Goal: Complete application form: Complete application form

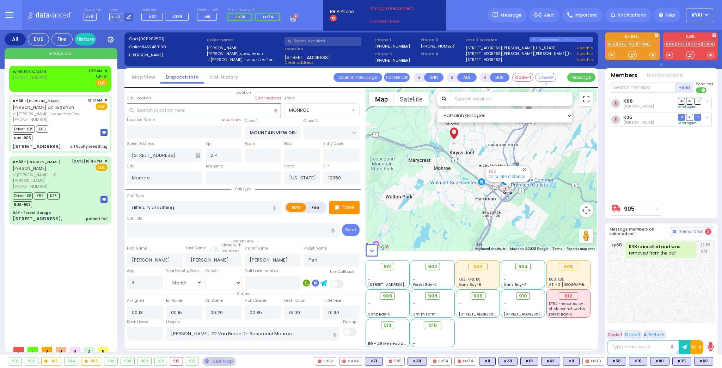
select select "MONROE"
select select "Month"
select select "[DEMOGRAPHIC_DATA]"
drag, startPoint x: 65, startPoint y: 75, endPoint x: 70, endPoint y: 75, distance: 5.3
click at [68, 75] on div "WIRELESS CALLER [PHONE_NUMBER] 1:25 AM ✕ K-61" at bounding box center [60, 77] width 95 height 18
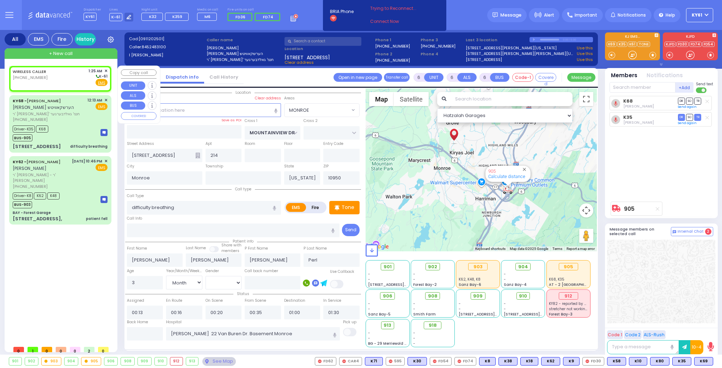
type input "2"
type input "1"
select select
radio input "true"
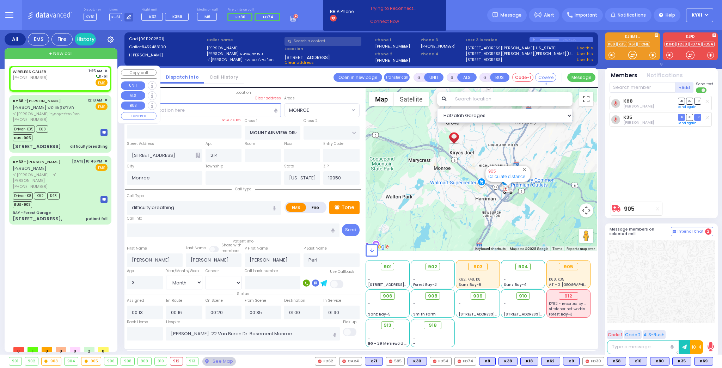
select select
type input "01:25"
select select "Hatzalah Garages"
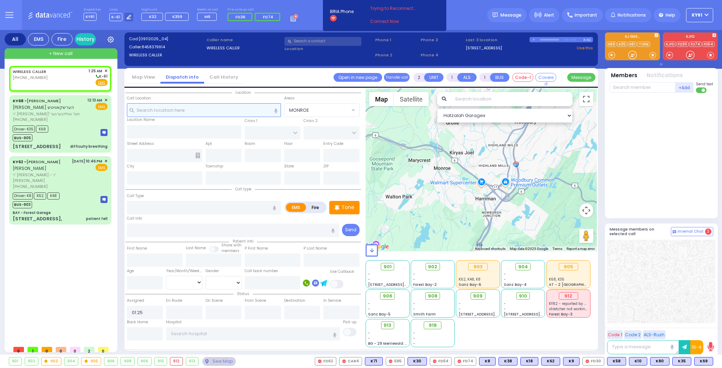
click at [235, 108] on input "text" at bounding box center [204, 109] width 154 height 13
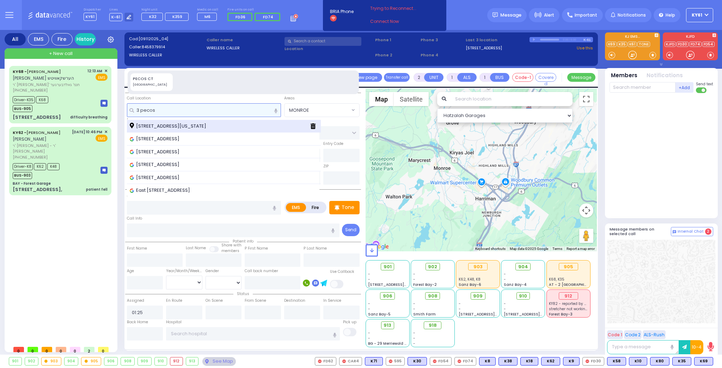
type input "3 pecos"
click at [198, 126] on span "[STREET_ADDRESS][US_STATE]" at bounding box center [169, 126] width 79 height 7
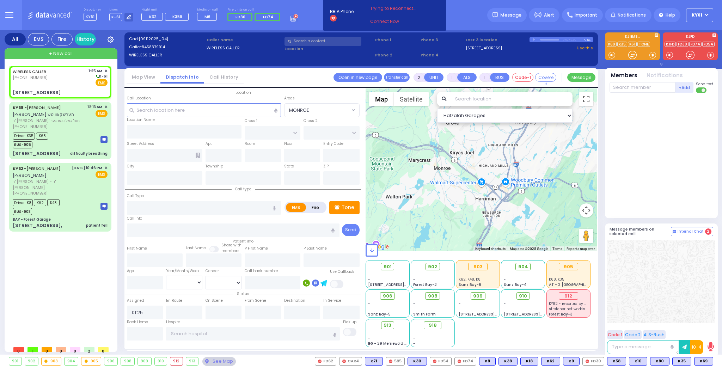
select select
radio input "true"
select select
type input "DUELK AVE"
type input "[STREET_ADDRESS]"
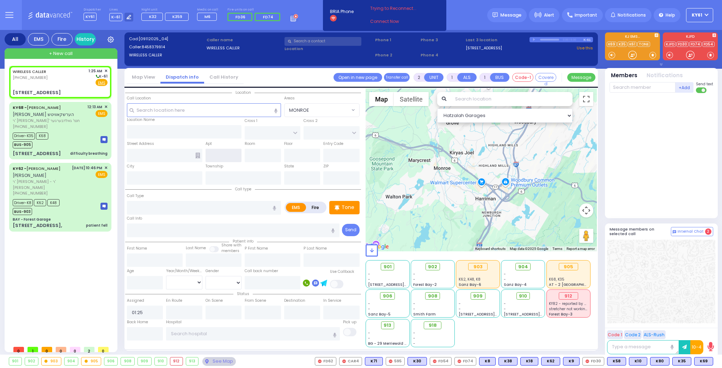
type input "Monroe"
type input "[US_STATE]"
type input "10950"
select select "Hatzalah Garages"
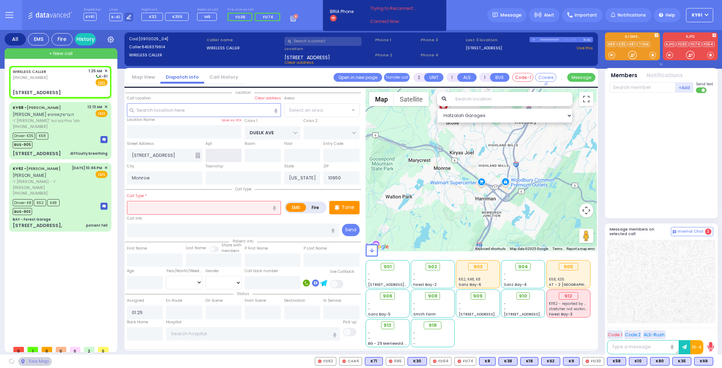
select select "[GEOGRAPHIC_DATA]"
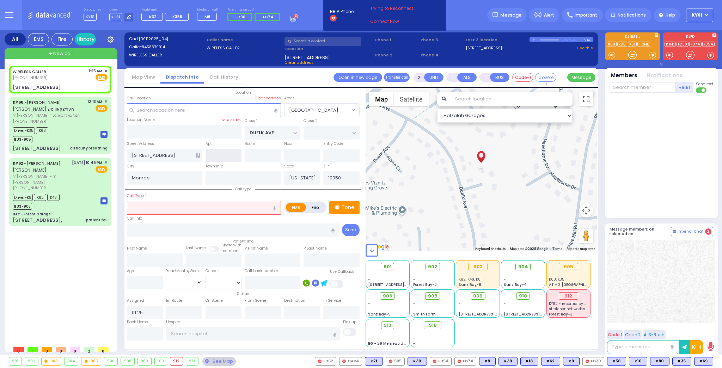
select select
radio input "true"
select select
select select "Hatzalah Garages"
select select "[GEOGRAPHIC_DATA]"
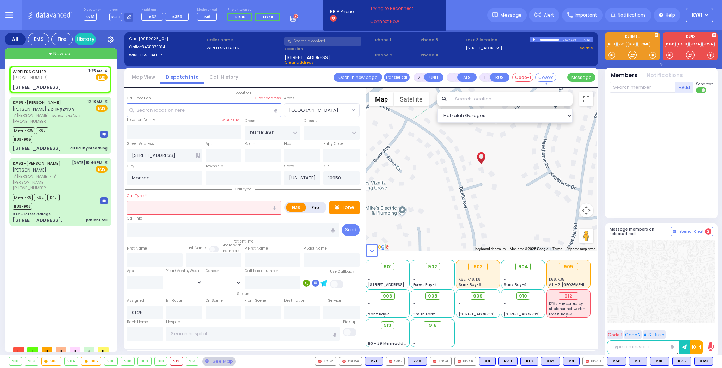
click at [313, 207] on label "Fire" at bounding box center [316, 207] width 20 height 9
radio input "true"
drag, startPoint x: 243, startPoint y: 212, endPoint x: 246, endPoint y: 208, distance: 4.9
click at [244, 209] on input "text" at bounding box center [204, 207] width 154 height 13
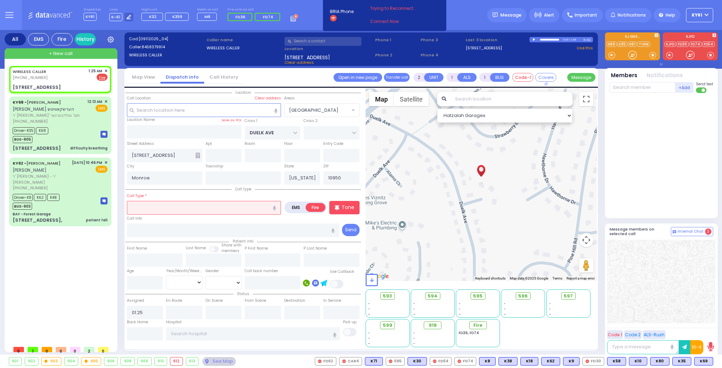
drag, startPoint x: 244, startPoint y: 211, endPoint x: 246, endPoint y: 223, distance: 11.9
click at [244, 212] on input "text" at bounding box center [204, 207] width 154 height 13
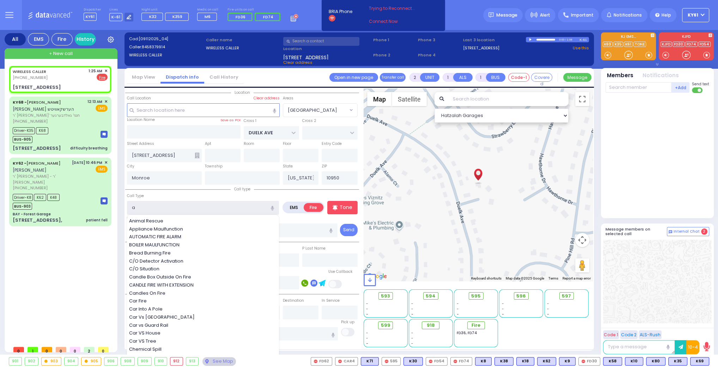
type input "au"
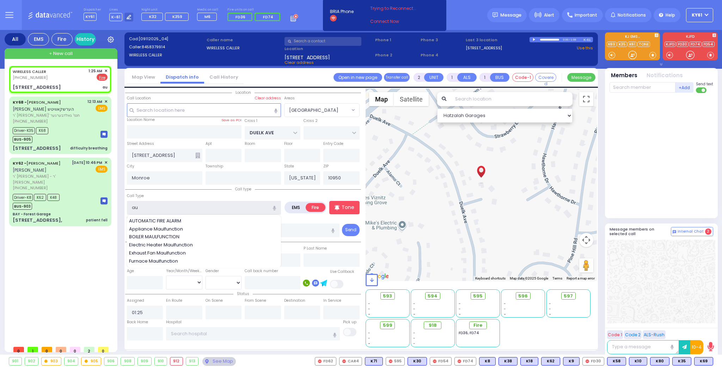
select select
radio input "true"
select select
select select "Hatzalah Garages"
select select "[GEOGRAPHIC_DATA]"
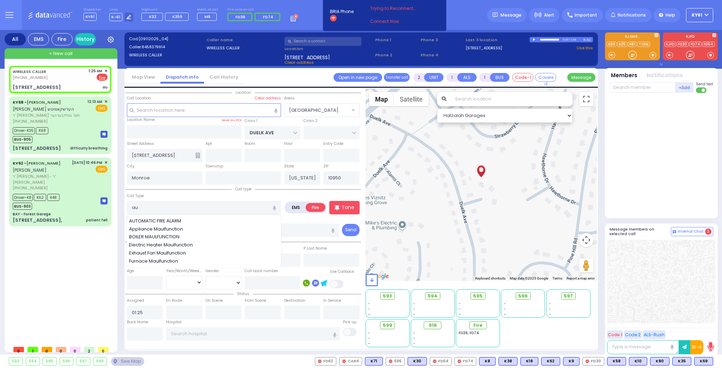
click at [163, 222] on span "AUTOMATIC FIRE ALARM" at bounding box center [156, 221] width 55 height 7
type input "AUTOMATIC FIRE ALARM"
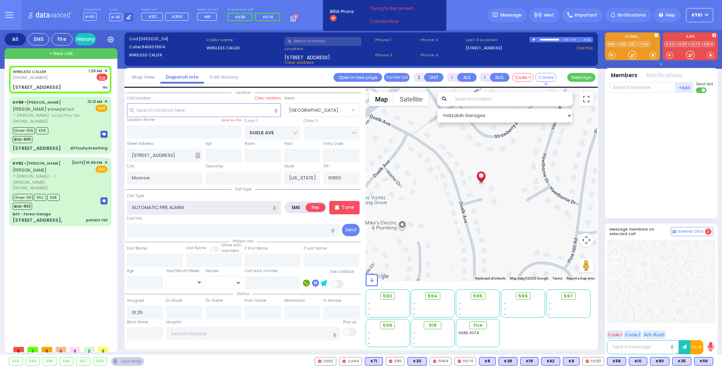
type input "3"
drag, startPoint x: 353, startPoint y: 207, endPoint x: 344, endPoint y: 208, distance: 8.9
click at [352, 207] on p "Tone" at bounding box center [348, 207] width 13 height 7
select select
radio input "true"
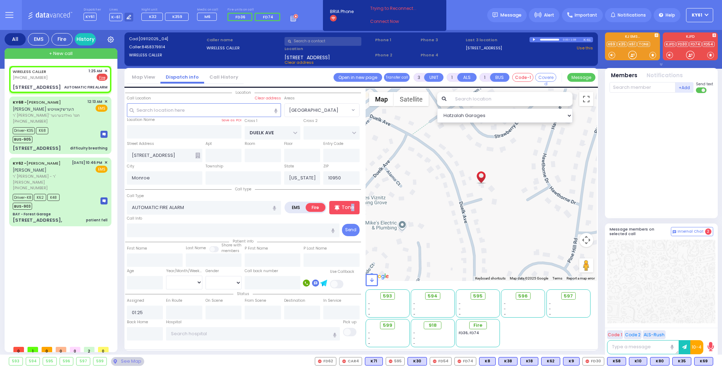
select select
radio input "true"
select select
select select "Hatzalah Garages"
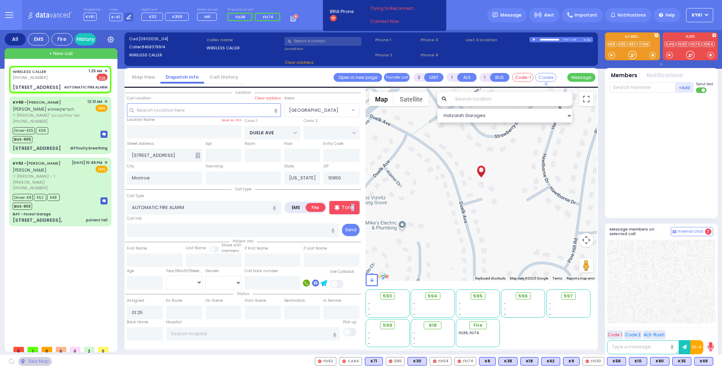
select select
radio input "true"
select select
select select "Hatzalah Garages"
select select "[GEOGRAPHIC_DATA]"
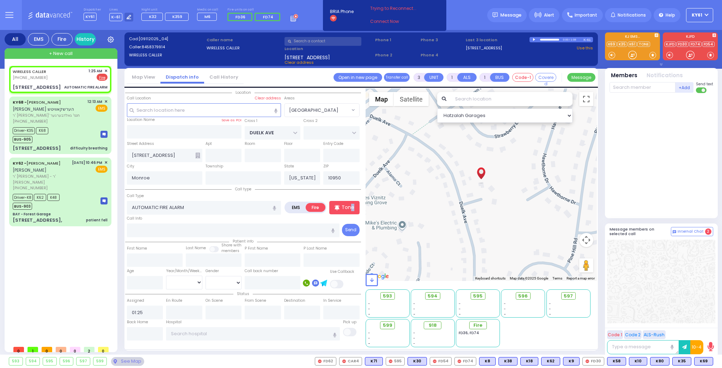
select select "[GEOGRAPHIC_DATA]"
click at [642, 86] on input "text" at bounding box center [643, 87] width 66 height 11
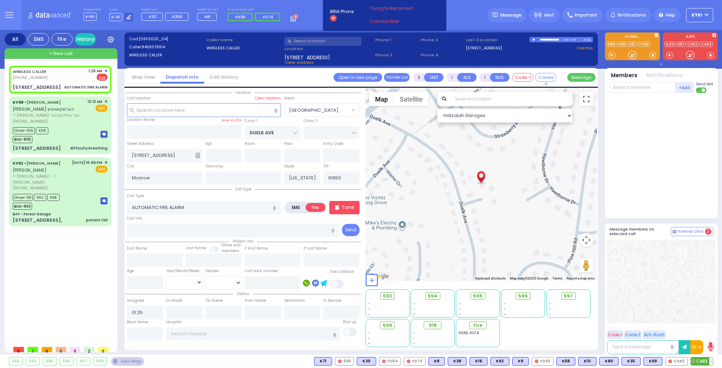
drag, startPoint x: 705, startPoint y: 360, endPoint x: 696, endPoint y: 362, distance: 8.5
click at [699, 361] on span "CAR3" at bounding box center [702, 362] width 22 height 8
click at [676, 362] on span "CAR2" at bounding box center [677, 362] width 22 height 8
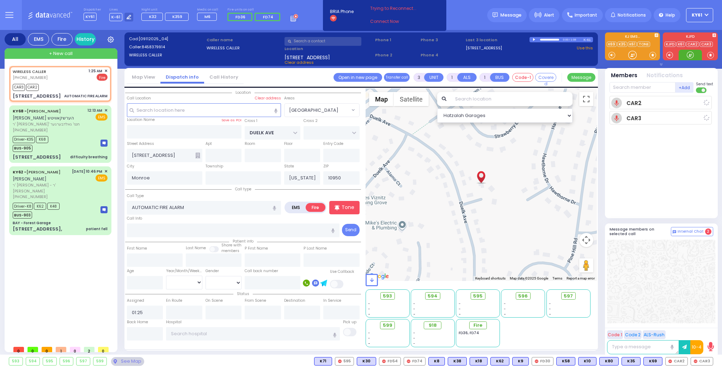
select select
radio input "true"
select select
type input "01:28"
select select "Hatzalah Garages"
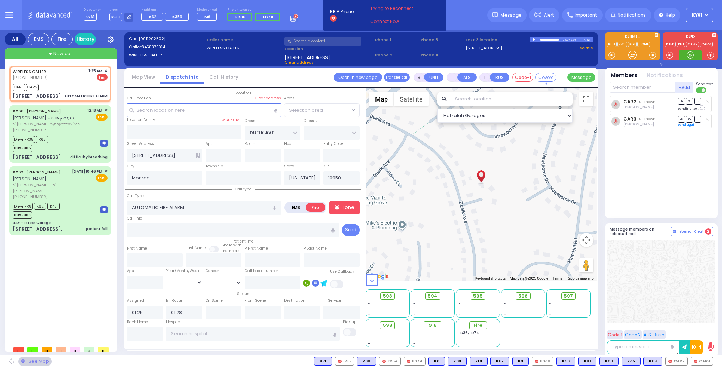
select select "[GEOGRAPHIC_DATA]"
select select
radio input "true"
select select
select select "Hatzalah Garages"
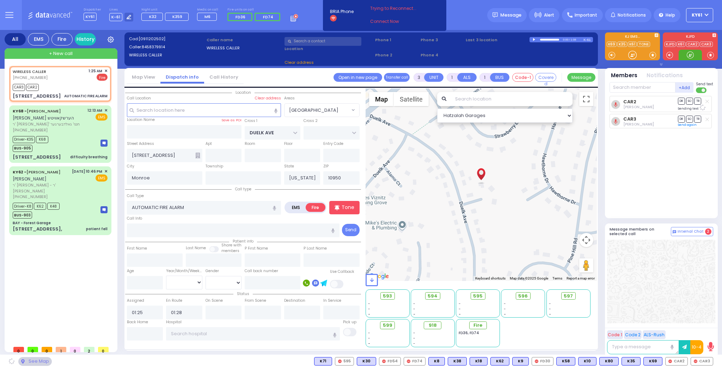
select select "[GEOGRAPHIC_DATA]"
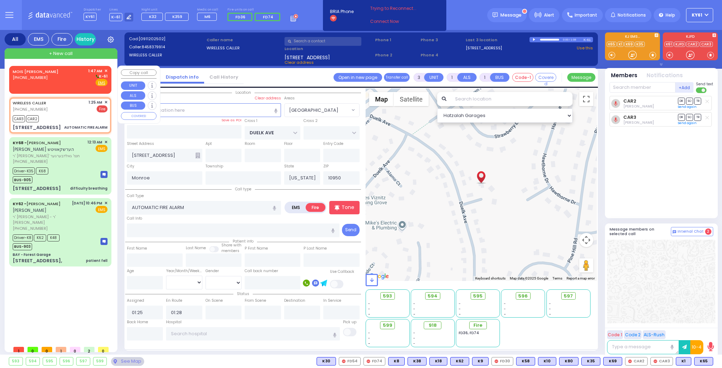
click at [83, 80] on div "MOIS [PERSON_NAME] [PHONE_NUMBER] 1:47 AM ✕ K-61" at bounding box center [60, 77] width 95 height 18
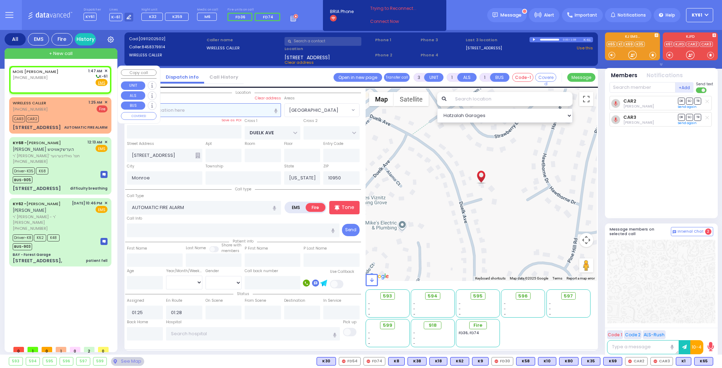
type input "2"
select select
radio input "true"
select select
type input "01:47"
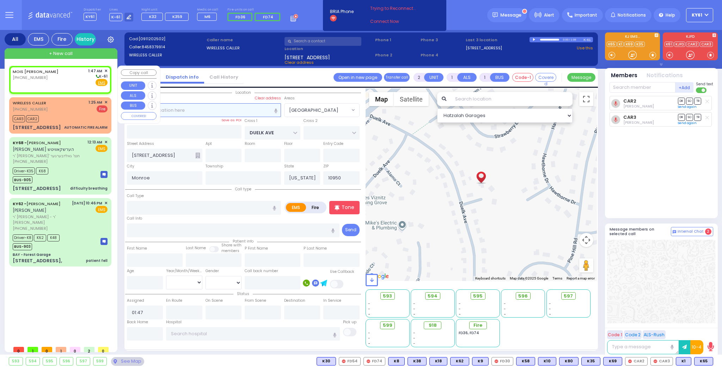
select select "Hatzalah Garages"
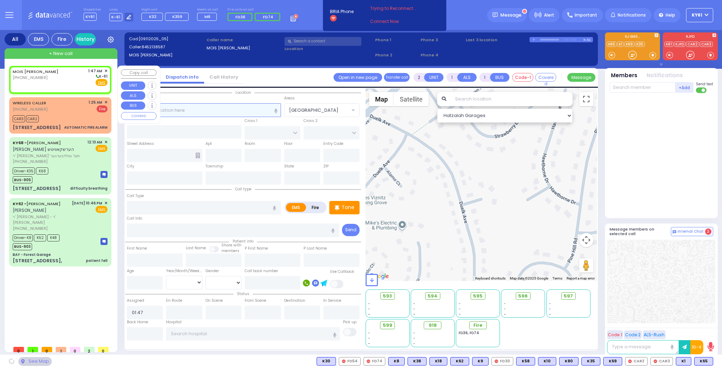
select select
radio input "true"
select select
select select "Hatzalah Garages"
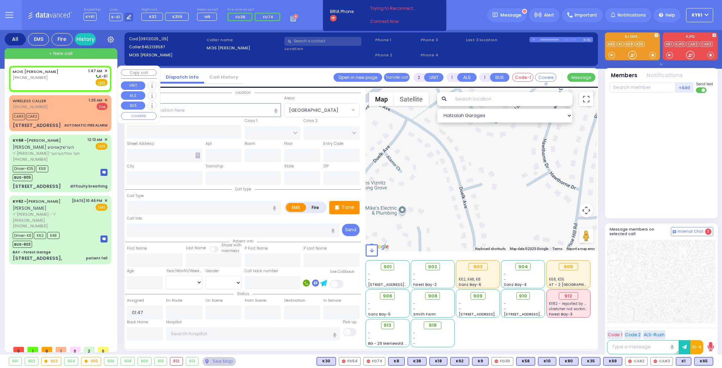
click at [84, 80] on div "MOIS [PERSON_NAME] [PHONE_NUMBER] 1:47 AM ✕ K-61" at bounding box center [60, 77] width 95 height 18
select select
radio input "true"
select select
select select "Hatzalah Garages"
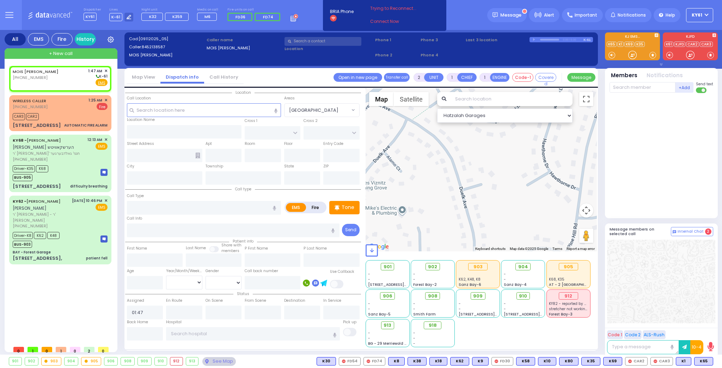
select select
radio input "true"
select select
select select "Hatzalah Garages"
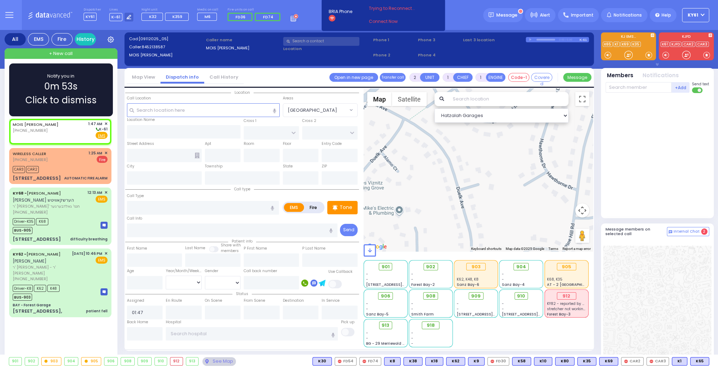
click at [94, 73] on div "Notify you in 0m 53s Click to dismiss" at bounding box center [60, 90] width 83 height 35
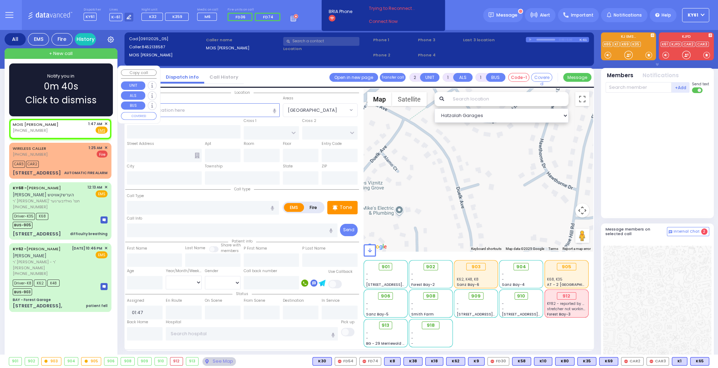
select select
radio input "true"
select select
select select "Hatzalah Garages"
click at [48, 98] on span "Click to dismiss" at bounding box center [60, 100] width 71 height 14
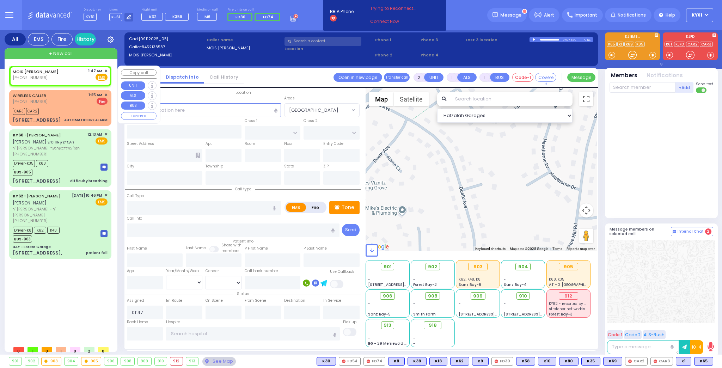
click at [107, 69] on span "✕" at bounding box center [105, 71] width 3 height 6
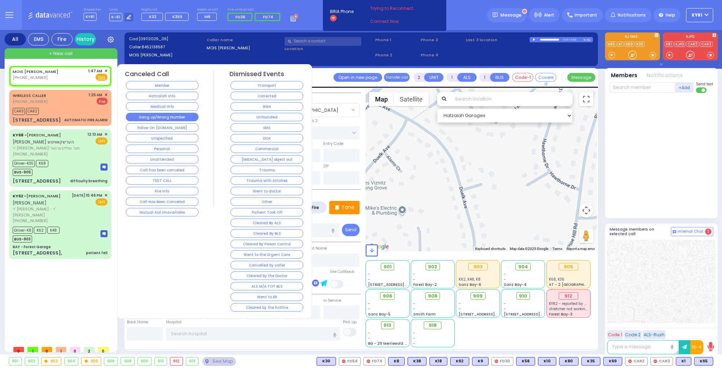
click at [166, 115] on button "Hang up/Wrong Number" at bounding box center [162, 117] width 73 height 8
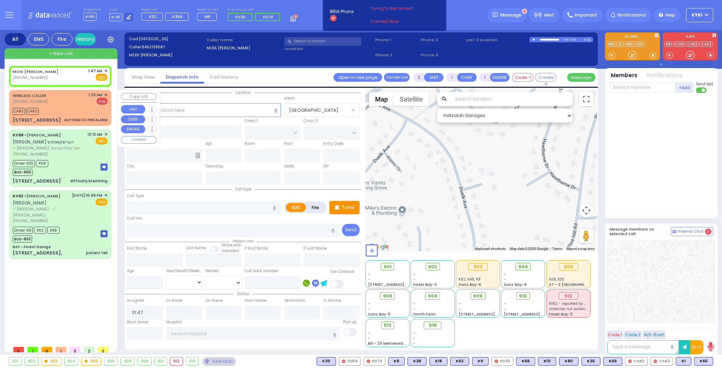
select select
radio input "true"
select select
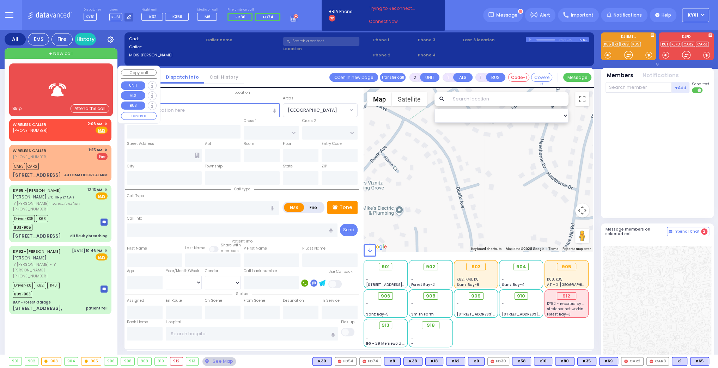
drag, startPoint x: 83, startPoint y: 116, endPoint x: 81, endPoint y: 110, distance: 7.1
click at [83, 115] on div "Skip Attend the call WIRELESS CALLER [PHONE_NUMBER] EMS" at bounding box center [61, 232] width 108 height 342
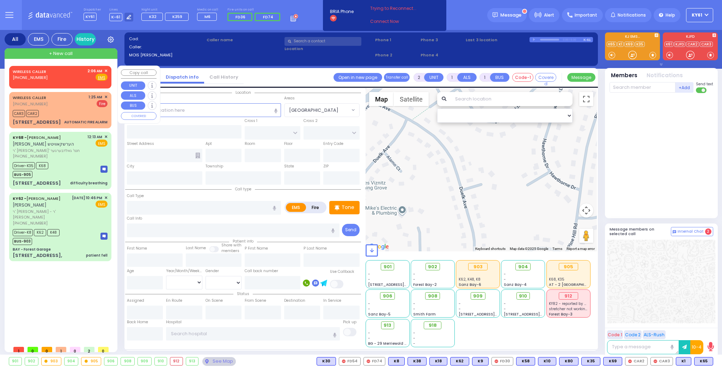
click at [106, 69] on span "✕" at bounding box center [105, 71] width 3 height 6
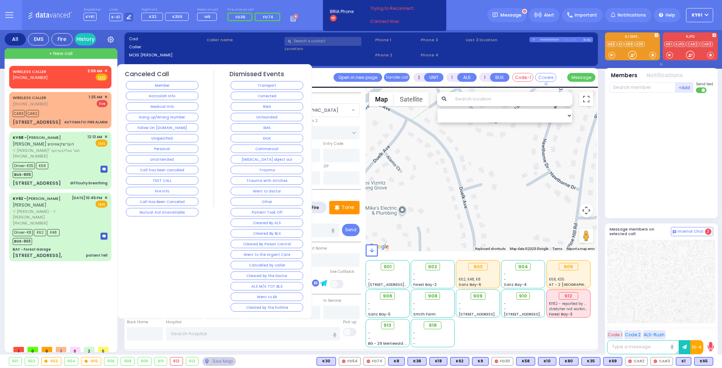
click at [153, 115] on button "Hang up/Wrong Number" at bounding box center [162, 117] width 73 height 8
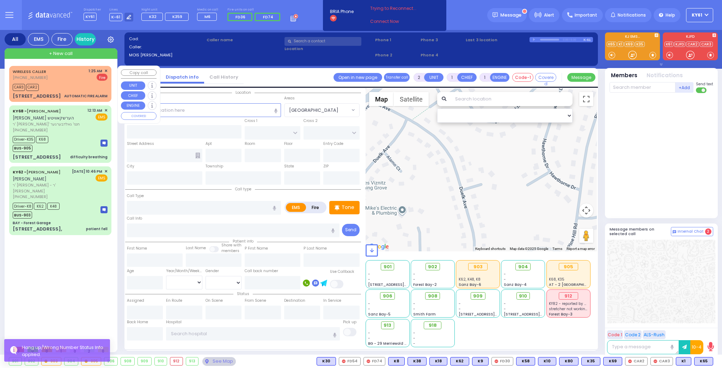
click at [98, 78] on span "Fire" at bounding box center [102, 77] width 11 height 7
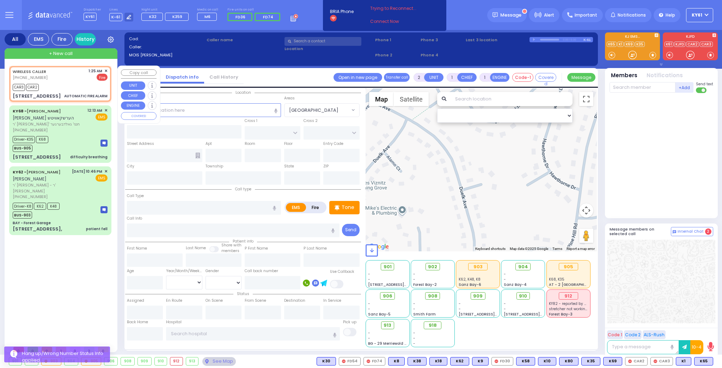
type input "3"
select select
type input "AUTOMATIC FIRE ALARM"
radio input "false"
radio input "true"
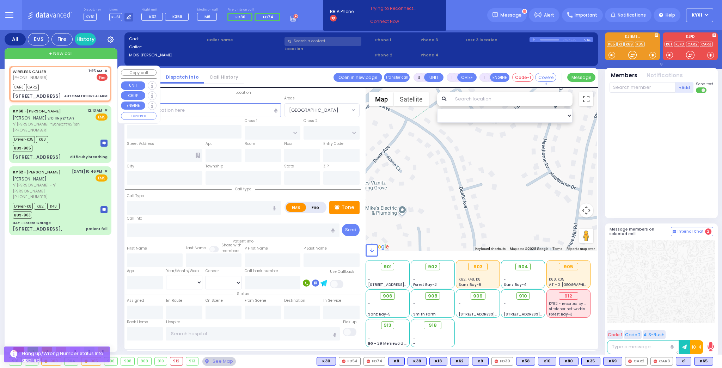
select select
type input "01:25"
type input "01:28"
select select "Hatzalah Garages"
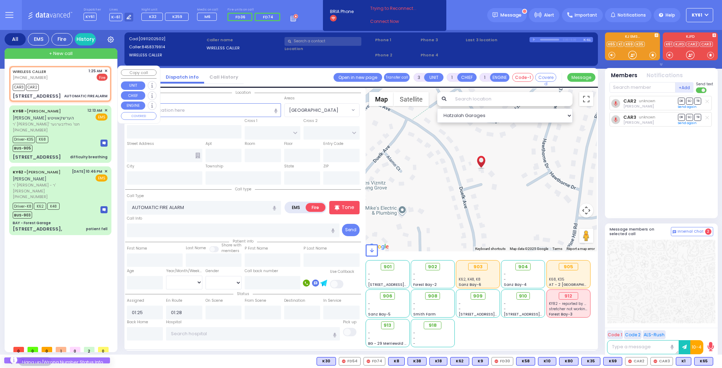
type input "DUELK AVE"
type input "[STREET_ADDRESS]"
type input "Monroe"
type input "[US_STATE]"
type input "10950"
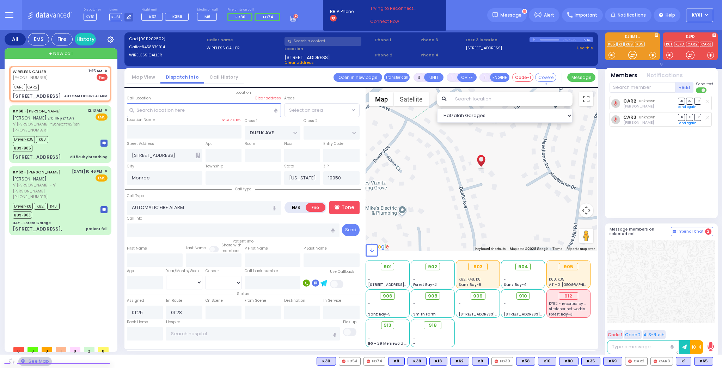
select select "[GEOGRAPHIC_DATA]"
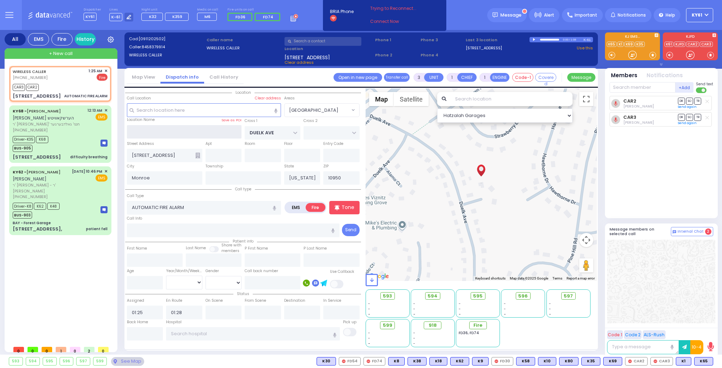
click at [193, 129] on input "text" at bounding box center [184, 131] width 115 height 13
